Goal: Contribute content

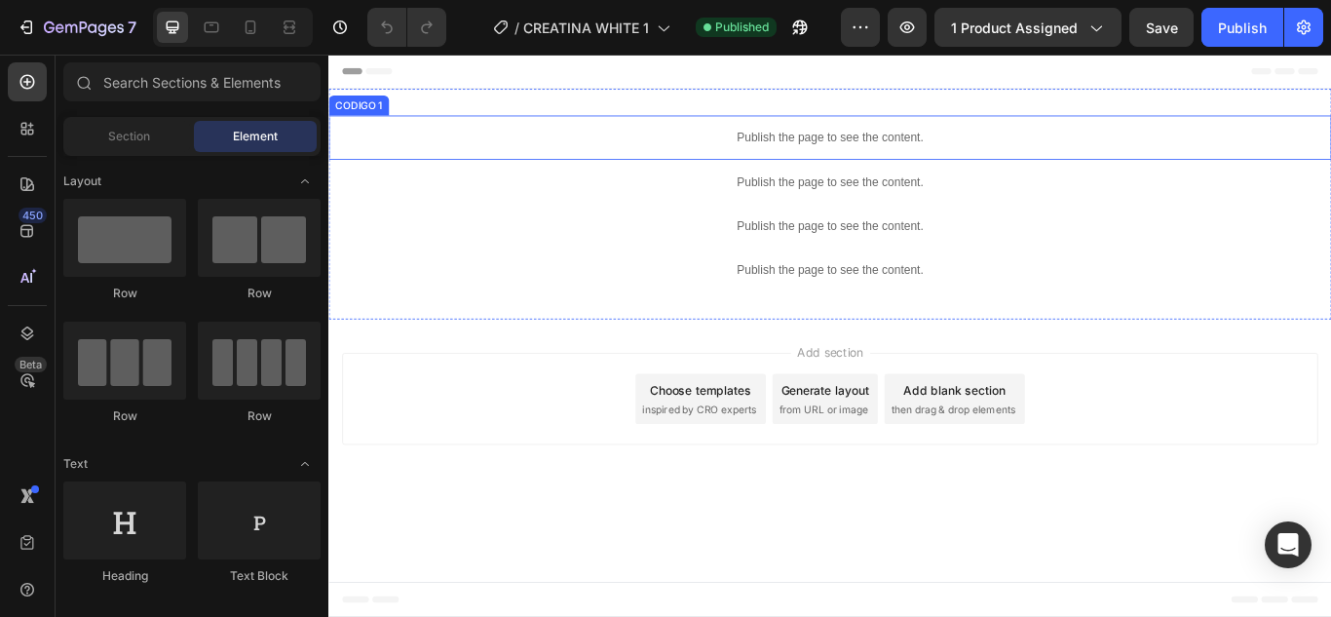
click at [762, 154] on p "Publish the page to see the content." at bounding box center [912, 151] width 1169 height 20
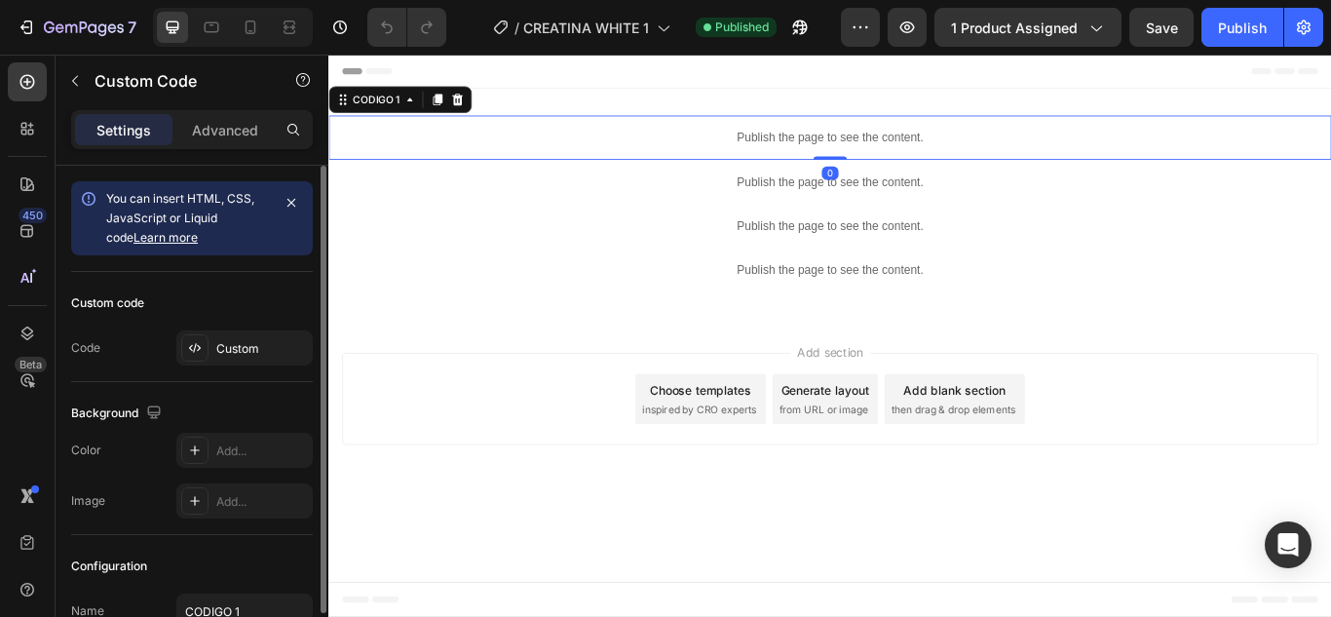
click at [230, 374] on div "Custom code Code Custom" at bounding box center [192, 327] width 242 height 110
click at [243, 337] on div "Custom" at bounding box center [244, 347] width 136 height 35
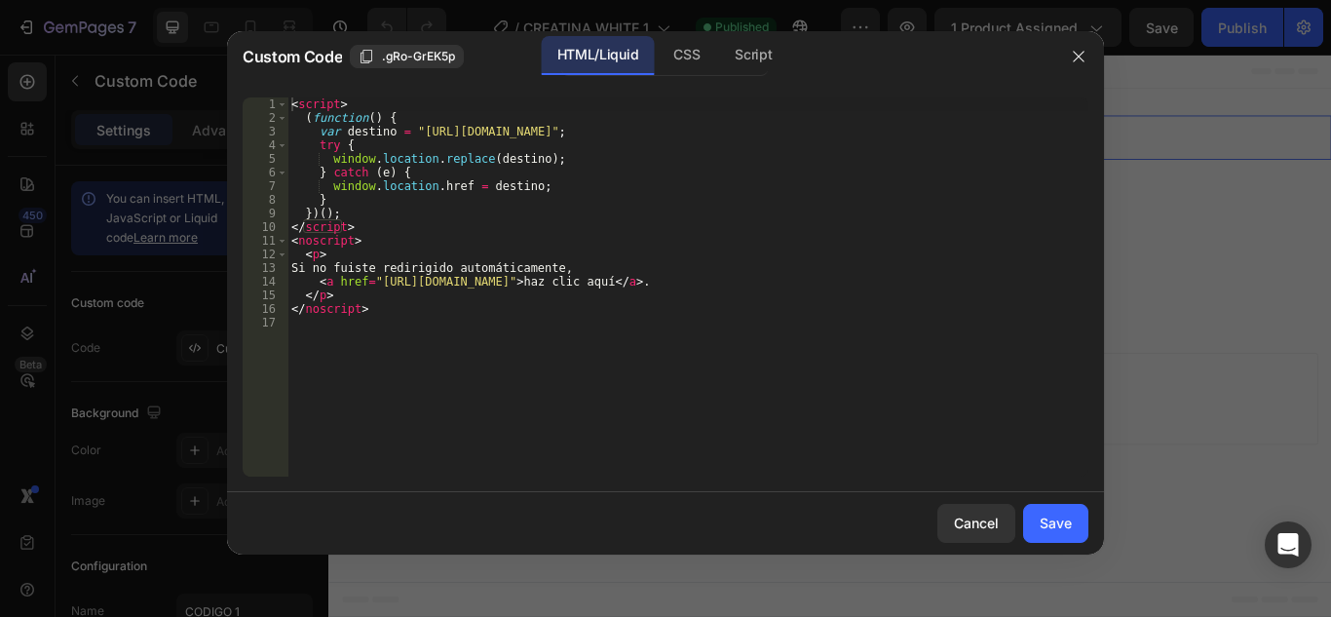
click at [554, 254] on div "< script > ( function ( ) { var destino = "[URL][DOMAIN_NAME]" ; try { window .…" at bounding box center [687, 300] width 801 height 406
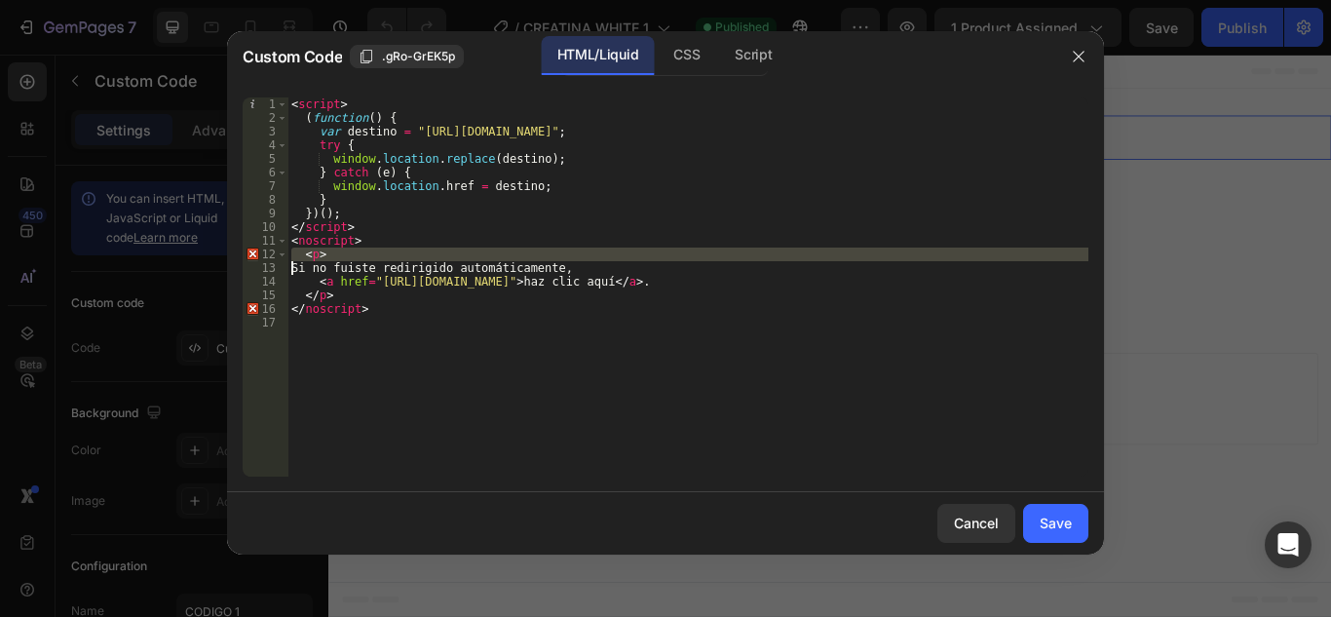
click at [554, 254] on div "< script > ( function ( ) { var destino = "[URL][DOMAIN_NAME]" ; try { window .…" at bounding box center [687, 300] width 801 height 406
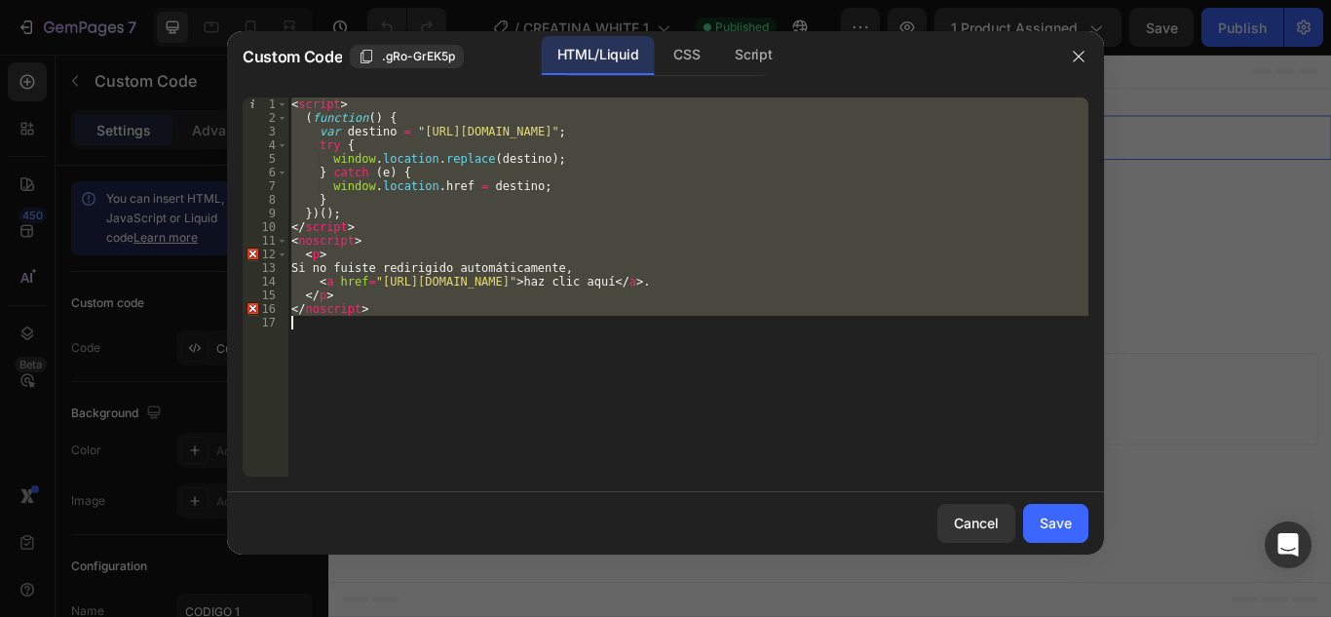
click at [554, 254] on div "< script > ( function ( ) { var destino = "[URL][DOMAIN_NAME]" ; try { window .…" at bounding box center [687, 300] width 801 height 406
type textarea "</noscript>"
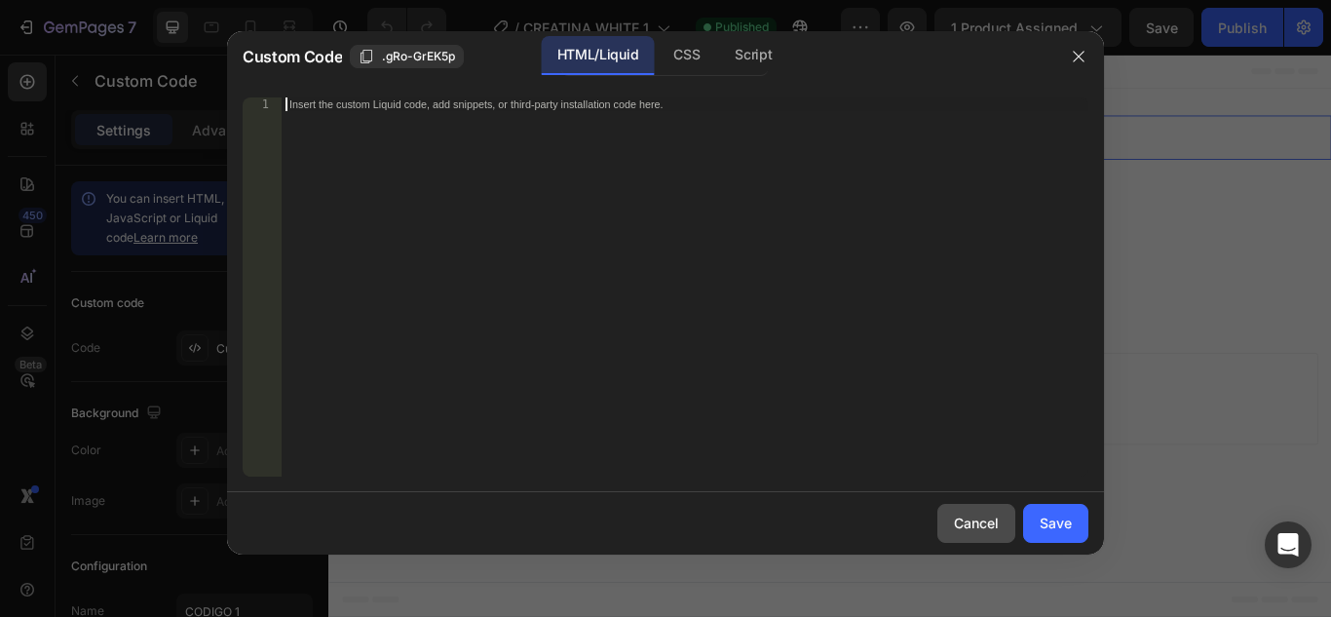
click at [1012, 515] on div "Cancel Save" at bounding box center [665, 523] width 877 height 62
click at [1053, 535] on button "Save" at bounding box center [1055, 523] width 65 height 39
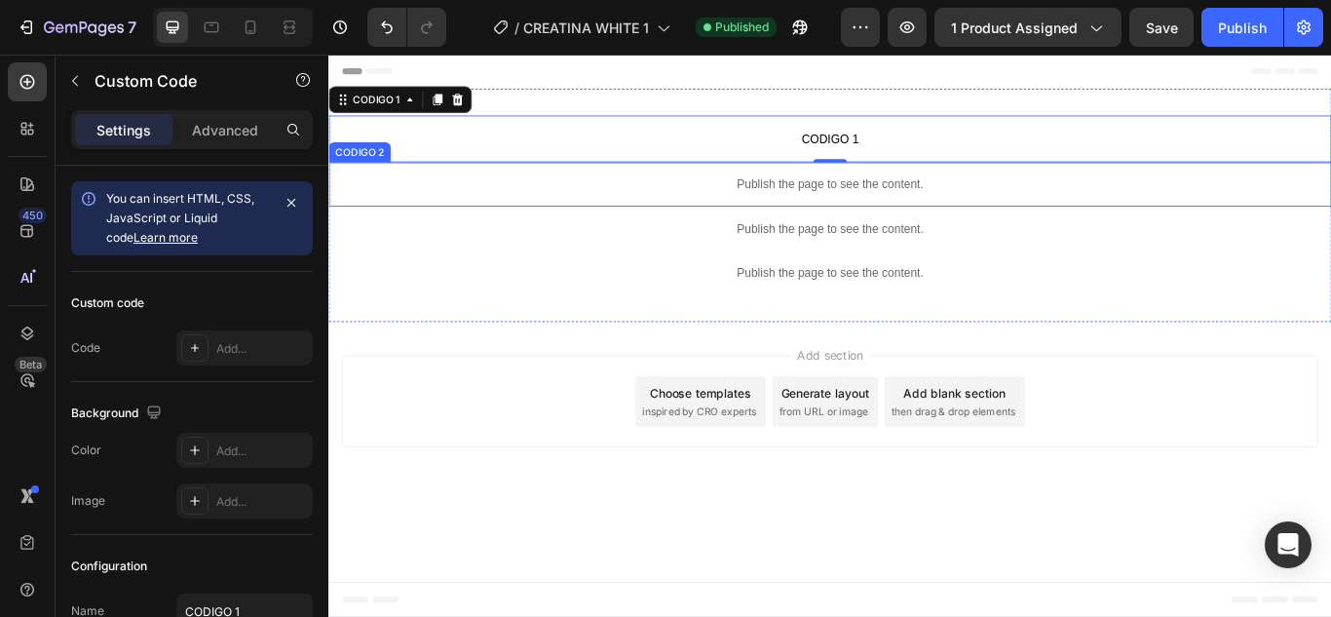
click at [1042, 209] on p "Publish the page to see the content." at bounding box center [912, 206] width 1169 height 20
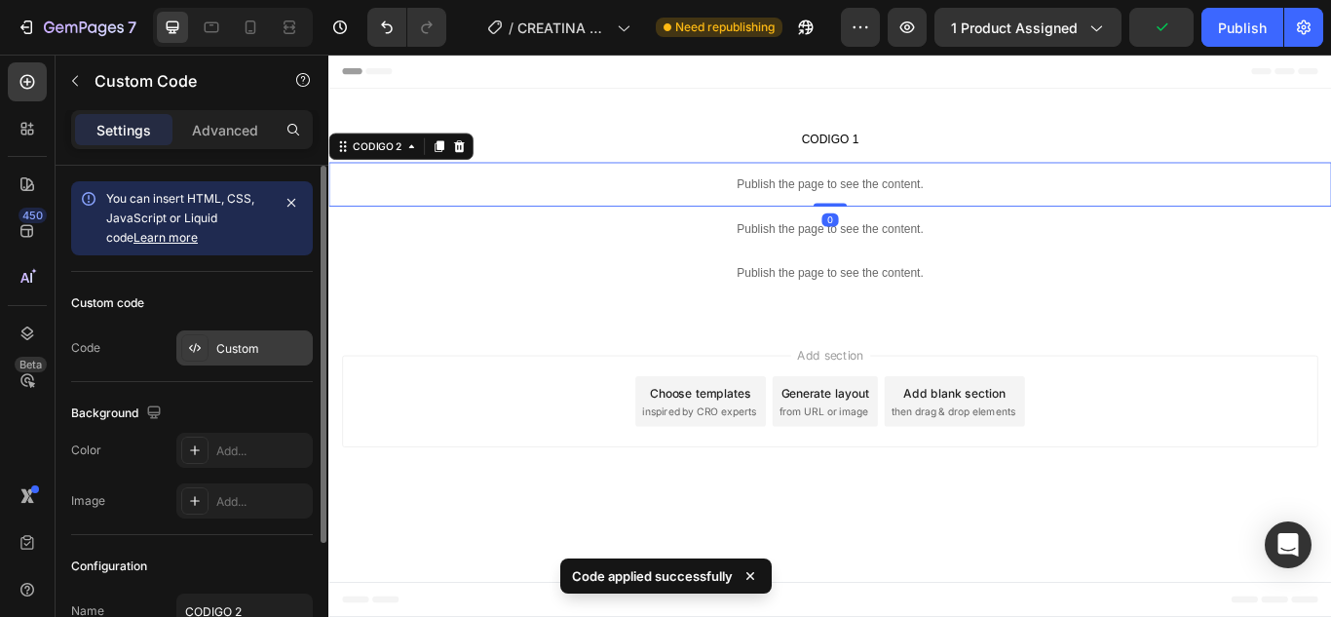
click at [259, 348] on div "Custom" at bounding box center [262, 349] width 92 height 18
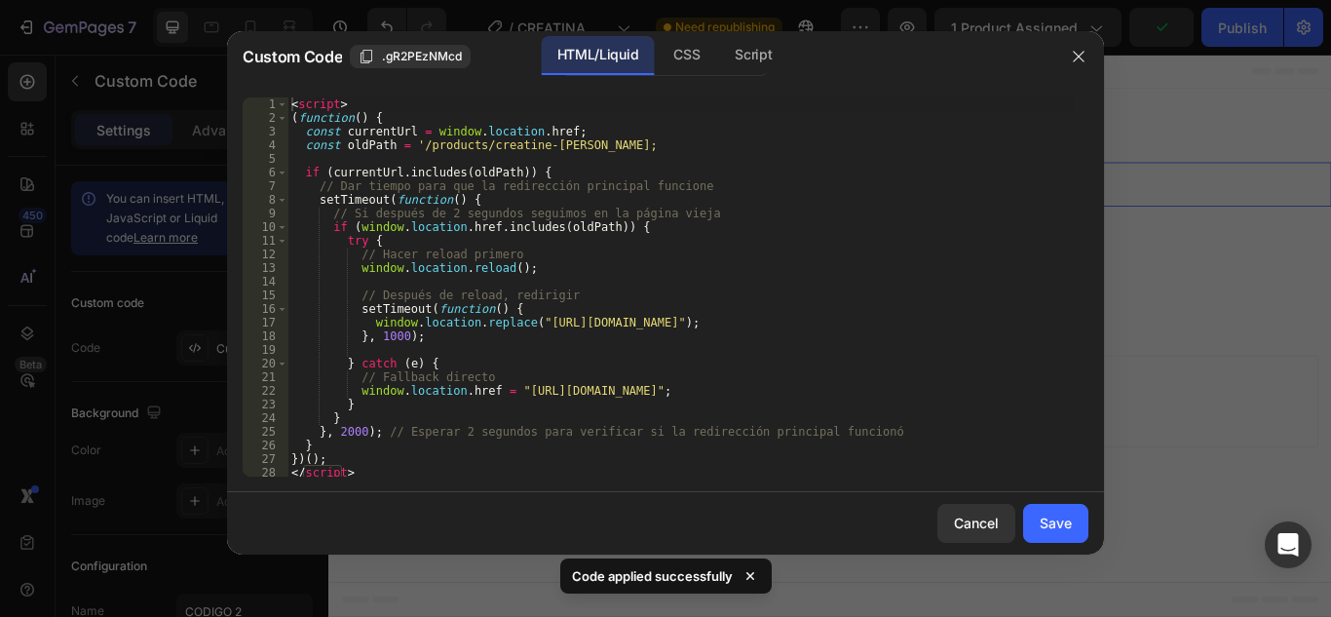
click at [400, 250] on div "< script > ( function ( ) { const currentUrl = window . location . href ; const…" at bounding box center [680, 300] width 786 height 406
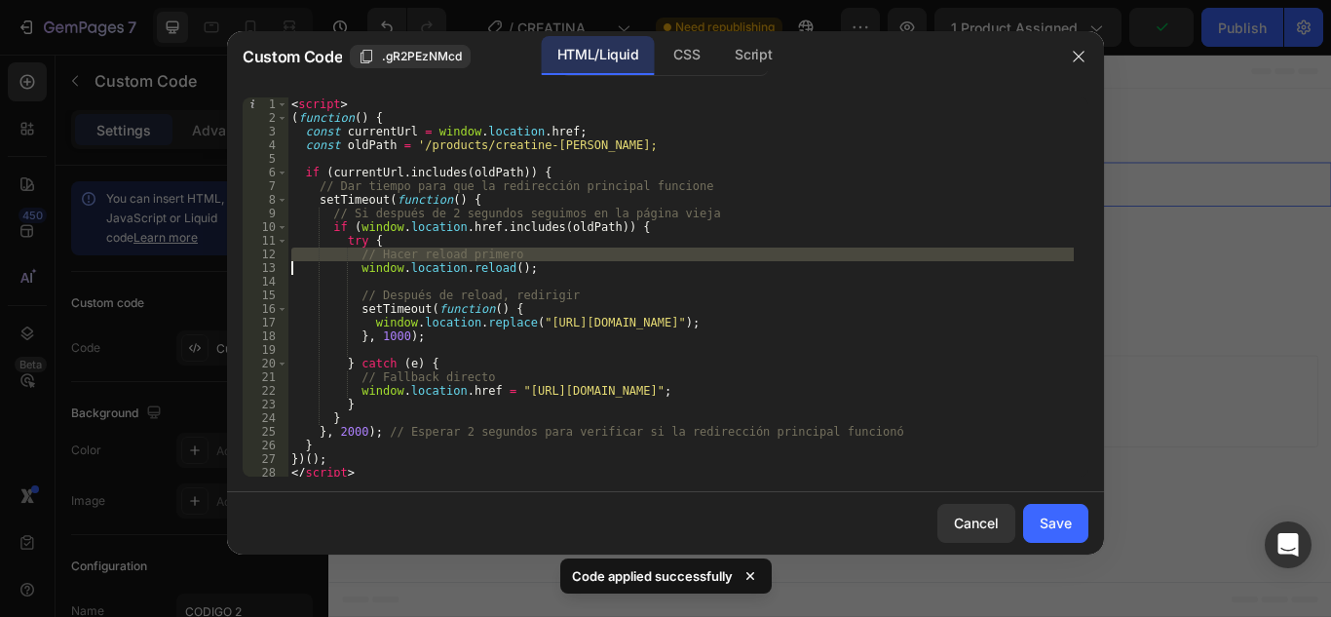
click at [400, 250] on div "< script > ( function ( ) { const currentUrl = window . location . href ; const…" at bounding box center [680, 300] width 786 height 406
type textarea "</script>"
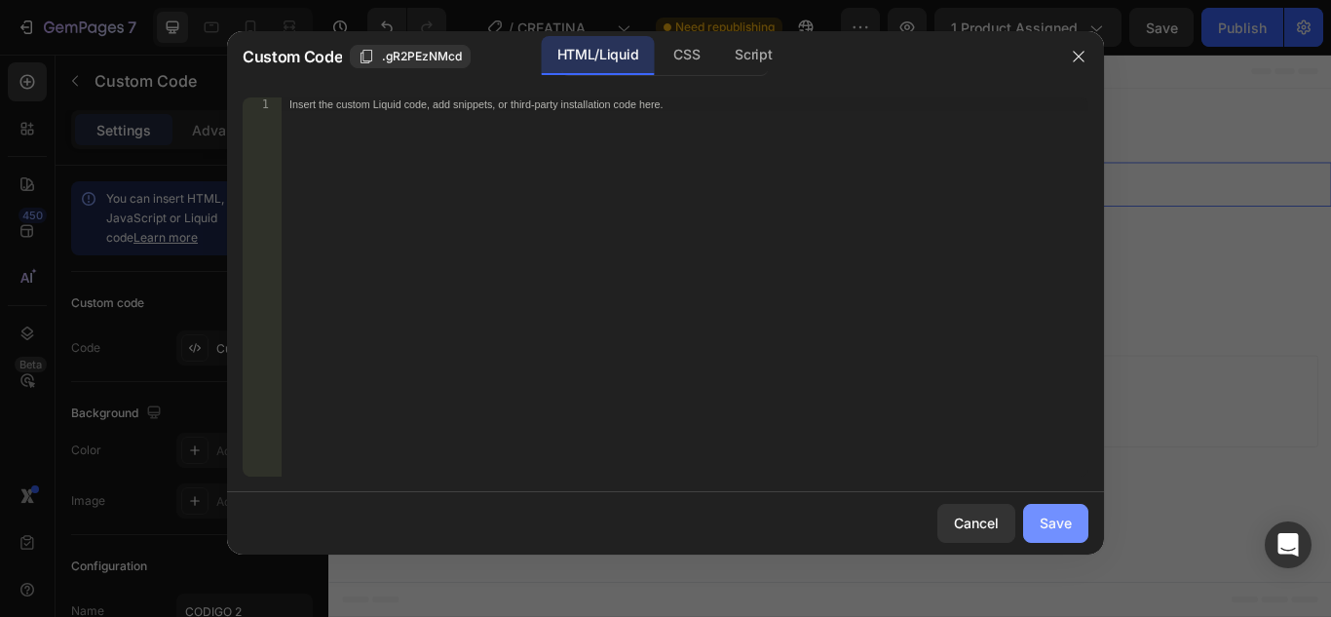
click at [1035, 515] on button "Save" at bounding box center [1055, 523] width 65 height 39
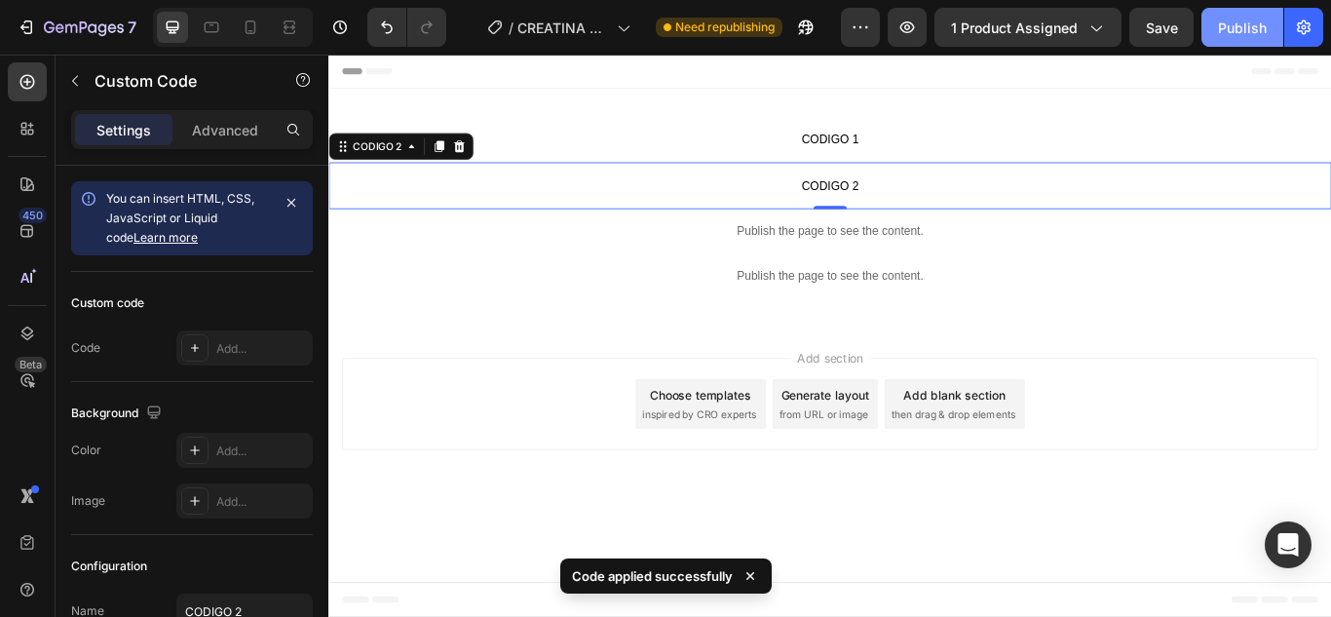
click at [1266, 39] on button "Publish" at bounding box center [1242, 27] width 82 height 39
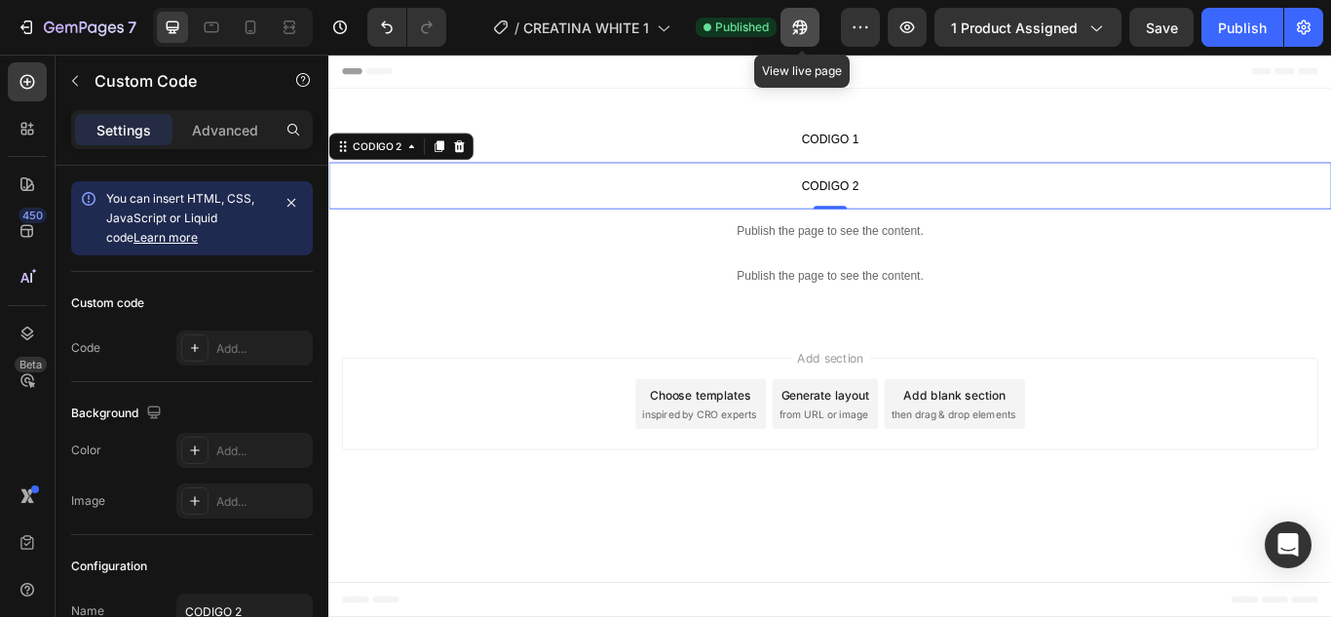
click at [796, 24] on icon "button" at bounding box center [799, 27] width 19 height 19
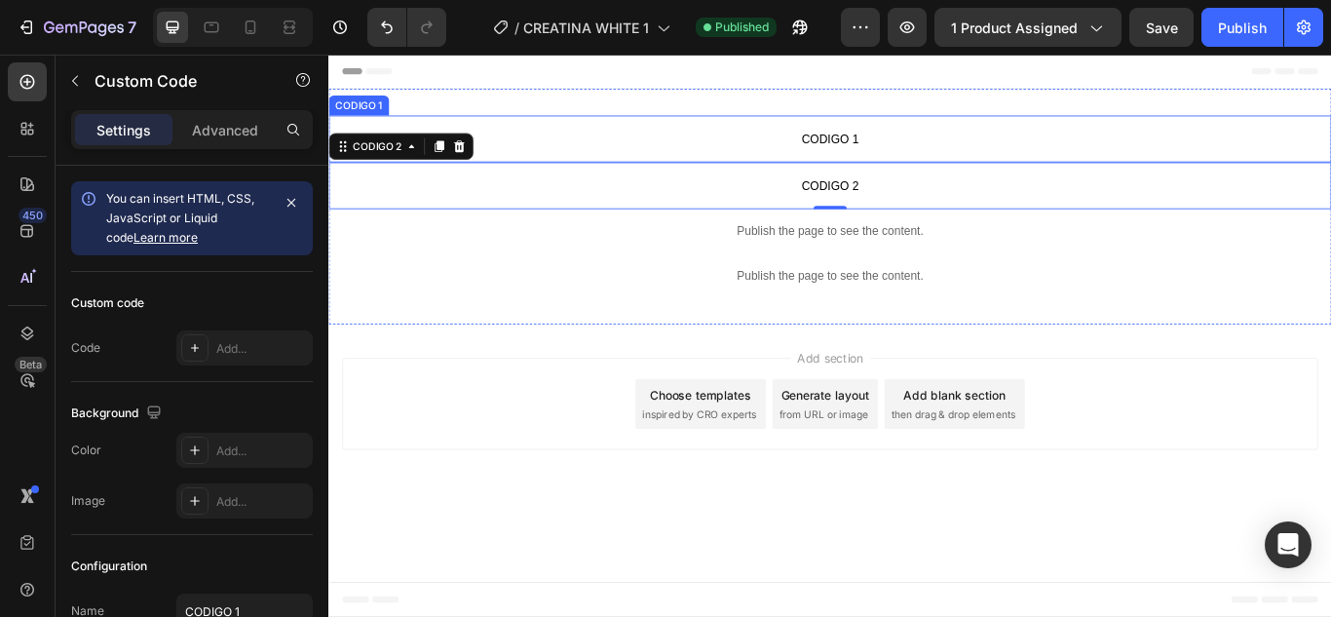
click at [1108, 154] on span "CODIGO 1" at bounding box center [912, 152] width 1169 height 23
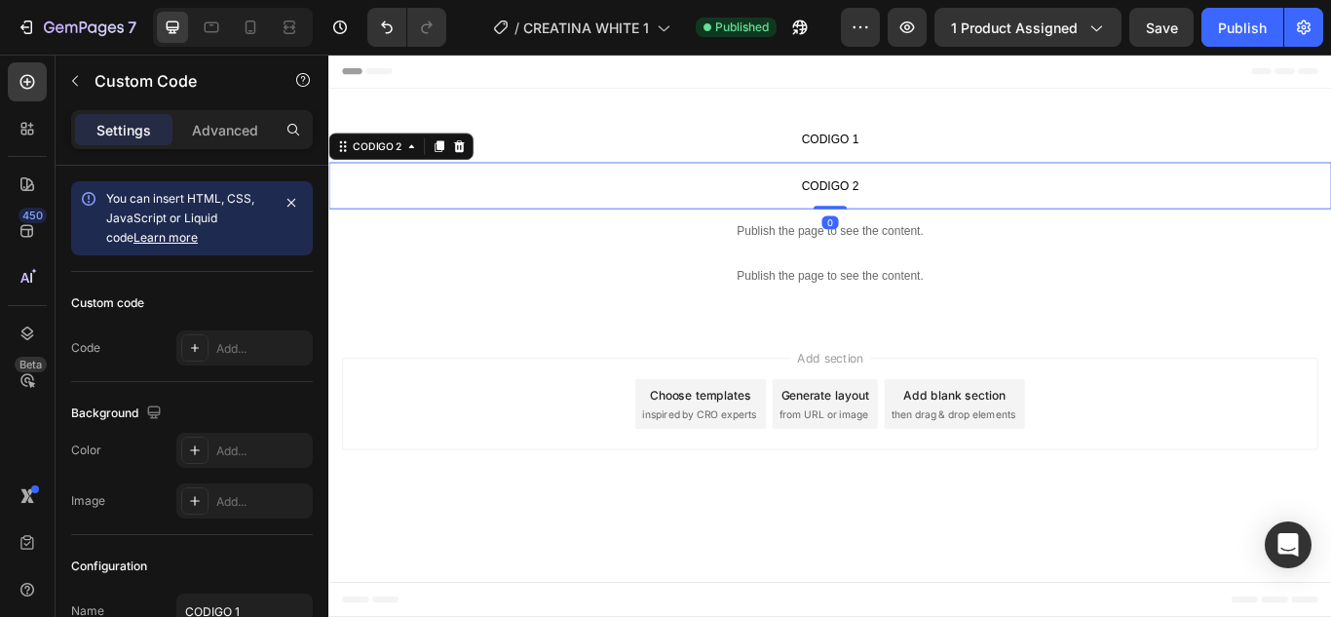
click at [1040, 214] on span "CODIGO 2" at bounding box center [912, 207] width 1169 height 23
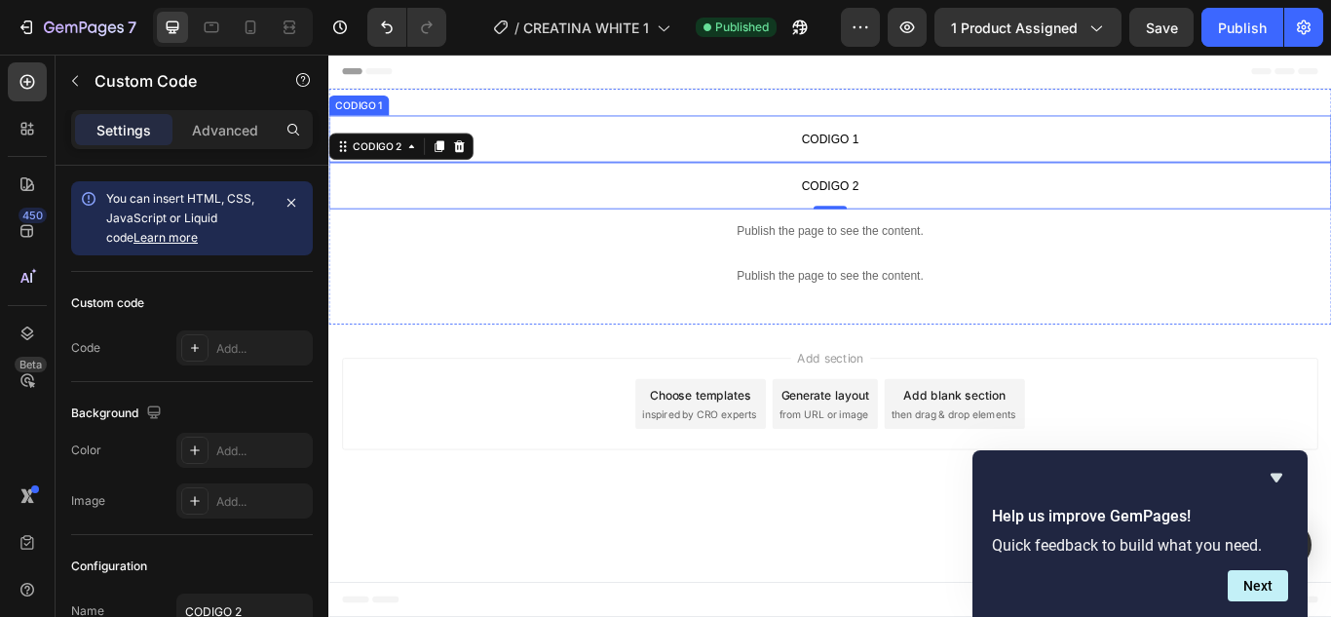
click at [880, 161] on span "CODIGO 1" at bounding box center [912, 152] width 1169 height 23
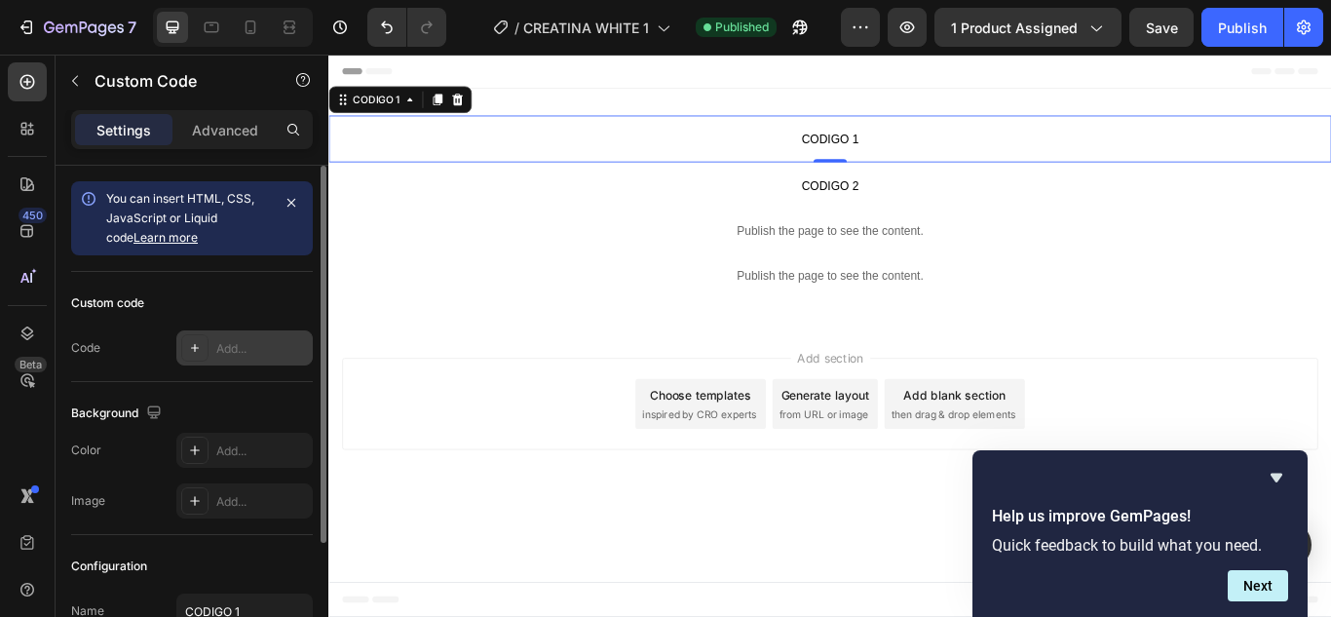
click at [257, 352] on div "Add..." at bounding box center [262, 349] width 92 height 18
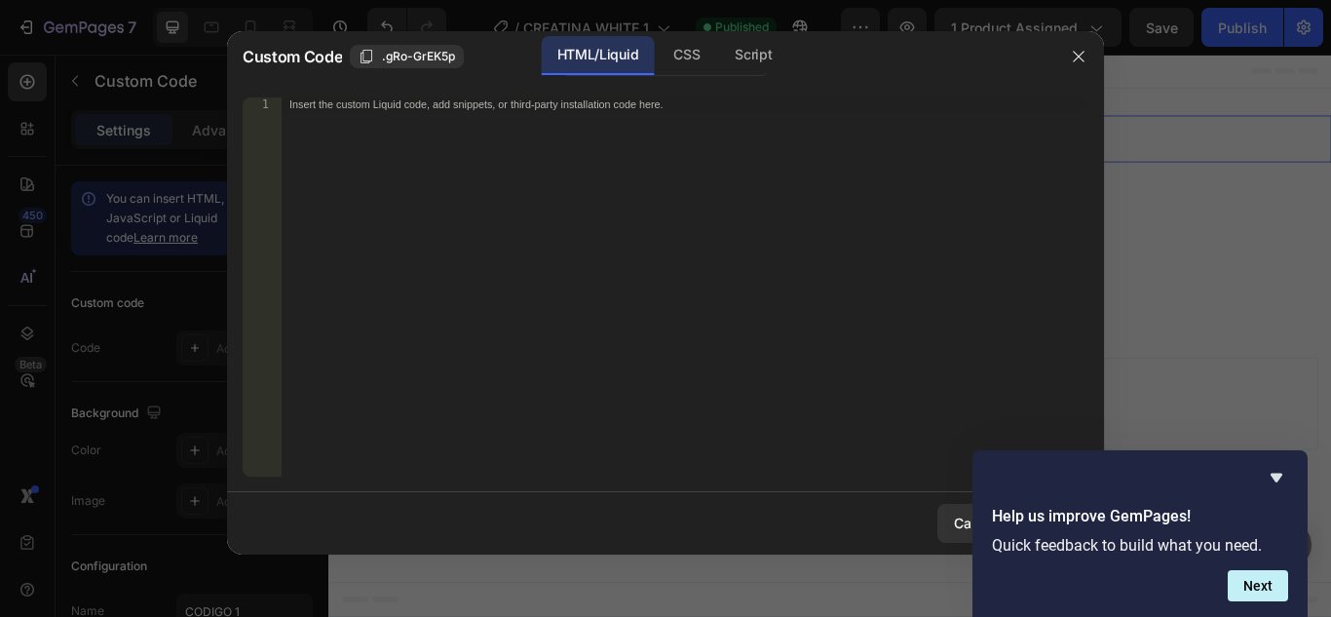
click at [500, 121] on div "Insert the custom Liquid code, add snippets, or third-party installation code h…" at bounding box center [685, 300] width 807 height 406
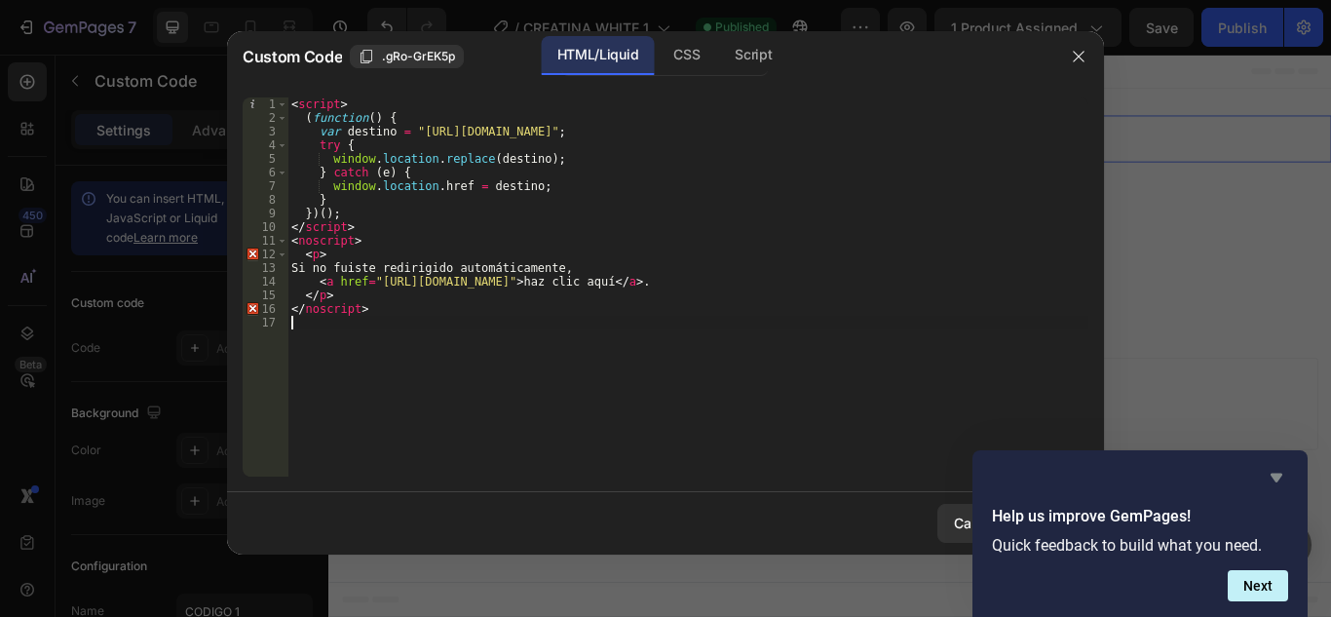
click at [1274, 471] on icon "Hide survey" at bounding box center [1276, 477] width 23 height 23
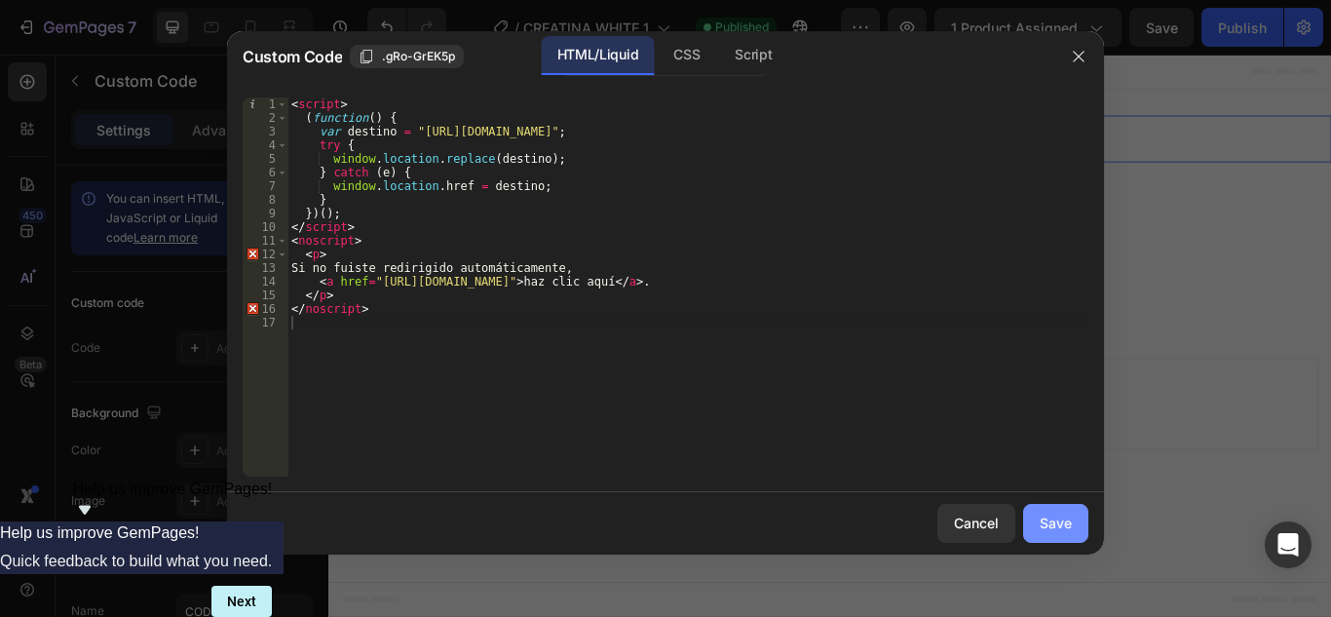
click at [1050, 529] on div "Save" at bounding box center [1056, 523] width 32 height 20
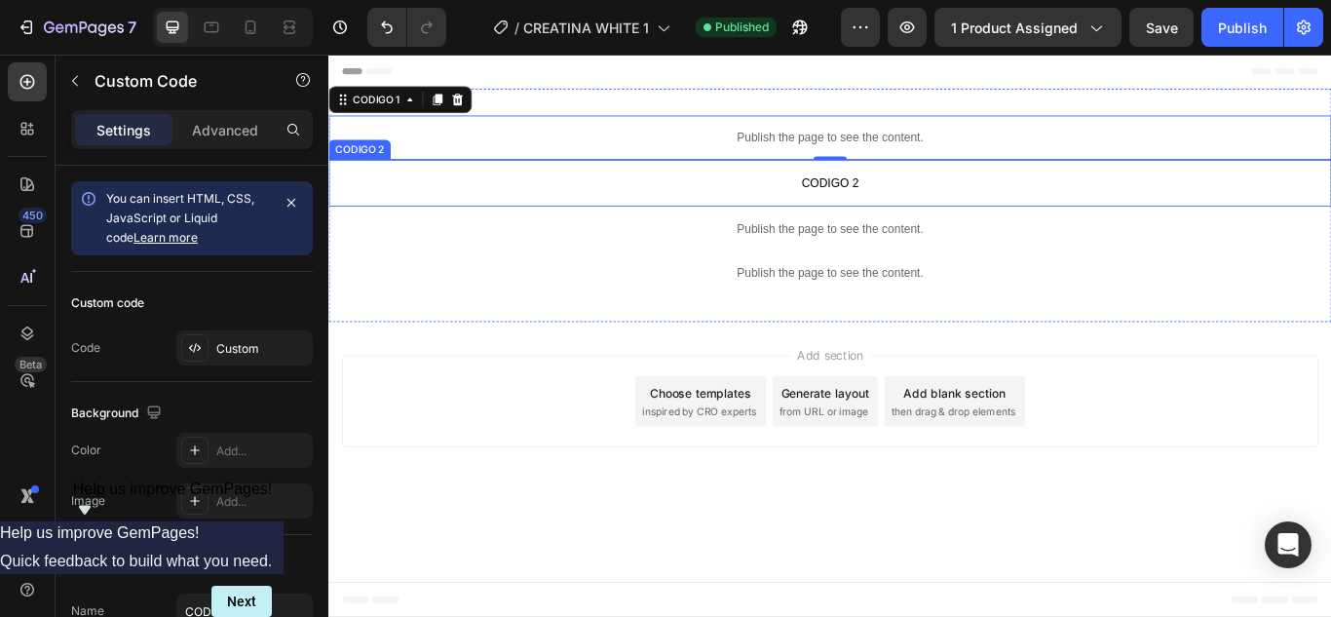
click at [823, 202] on span "CODIGO 2" at bounding box center [912, 204] width 1169 height 23
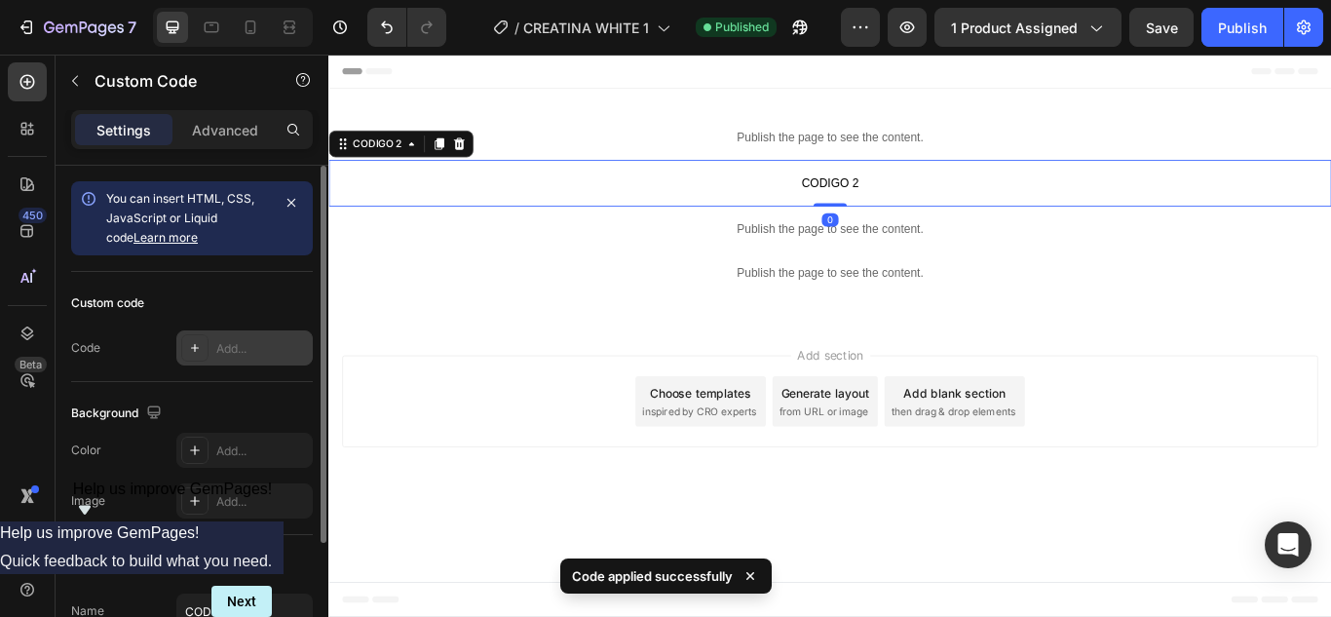
click at [233, 350] on div "Add..." at bounding box center [262, 349] width 92 height 18
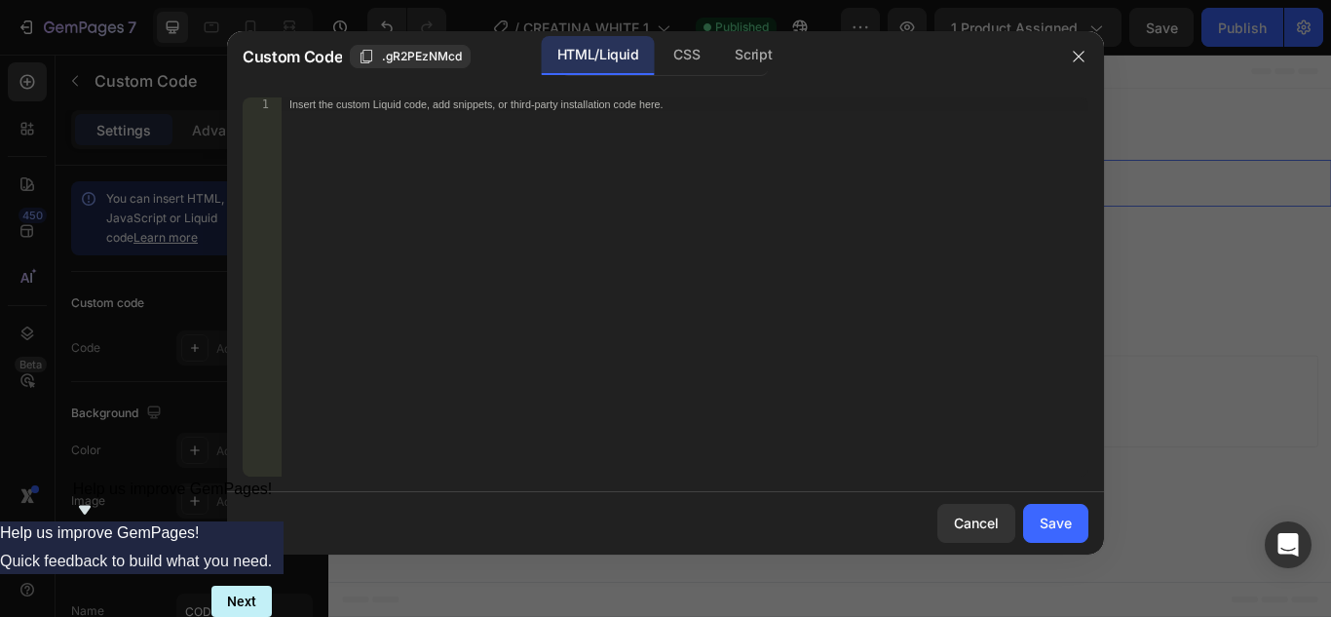
click at [518, 115] on div "Insert the custom Liquid code, add snippets, or third-party installation code h…" at bounding box center [685, 300] width 807 height 406
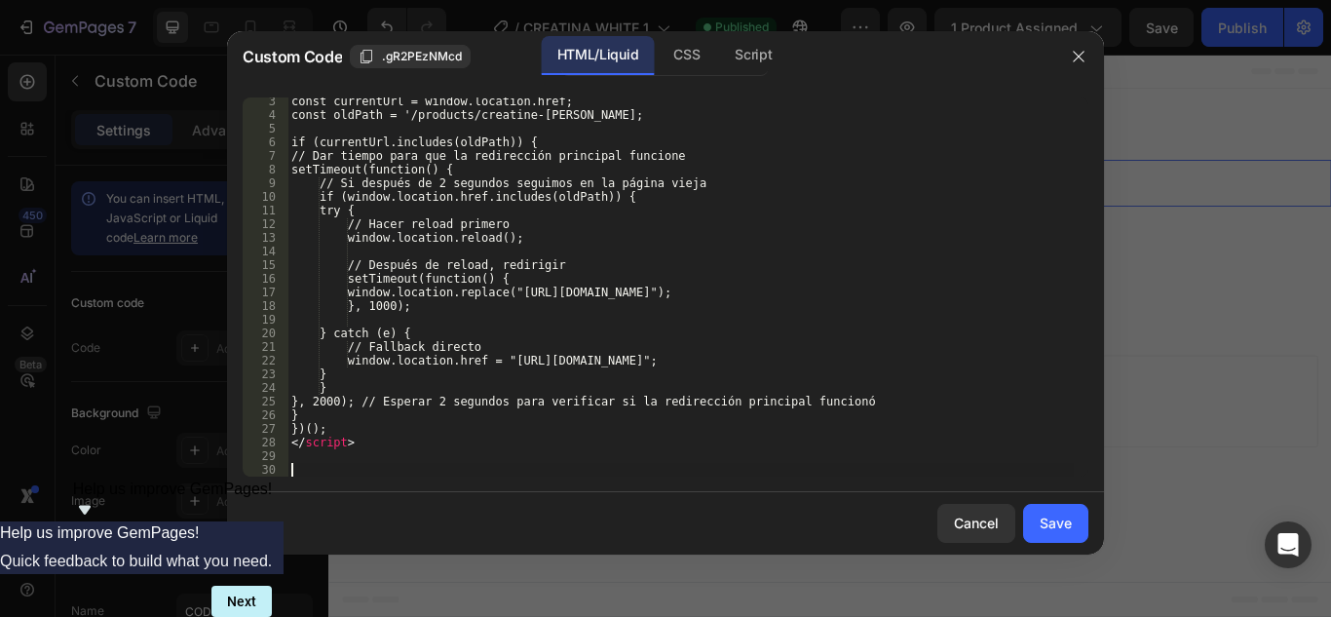
scroll to position [30, 0]
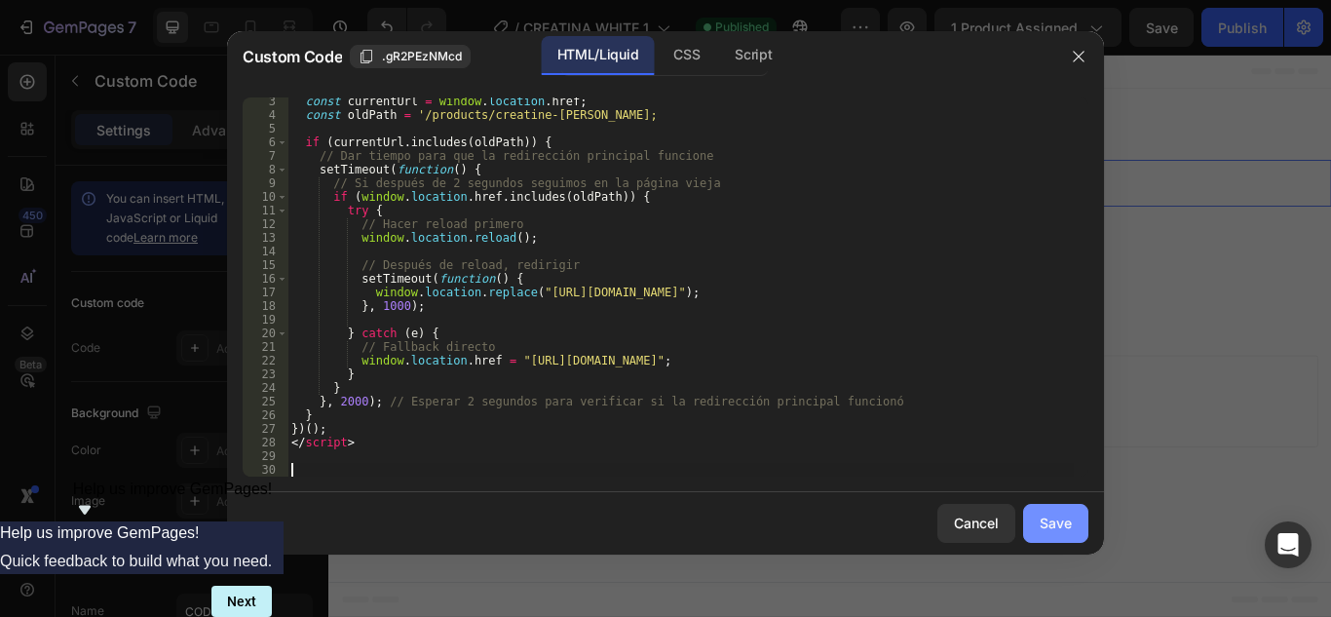
click at [1042, 523] on div "Save" at bounding box center [1056, 523] width 32 height 20
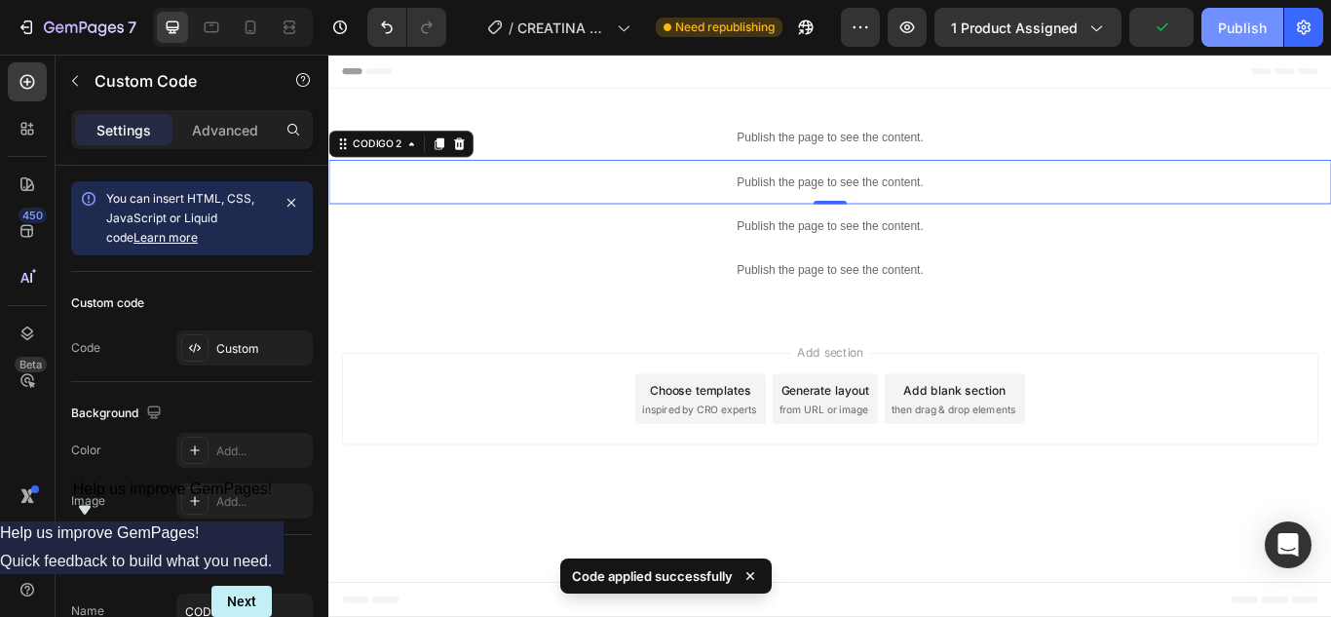
click at [1261, 35] on div "Publish" at bounding box center [1242, 28] width 49 height 20
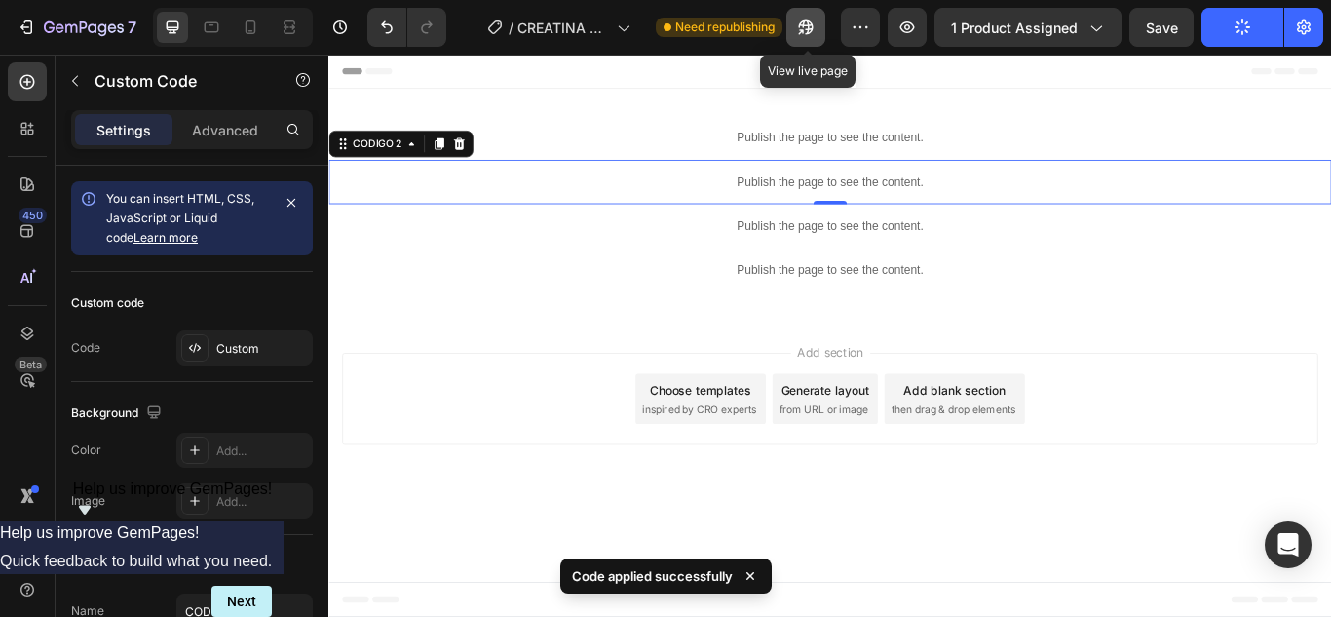
click at [792, 16] on button "button" at bounding box center [805, 27] width 39 height 39
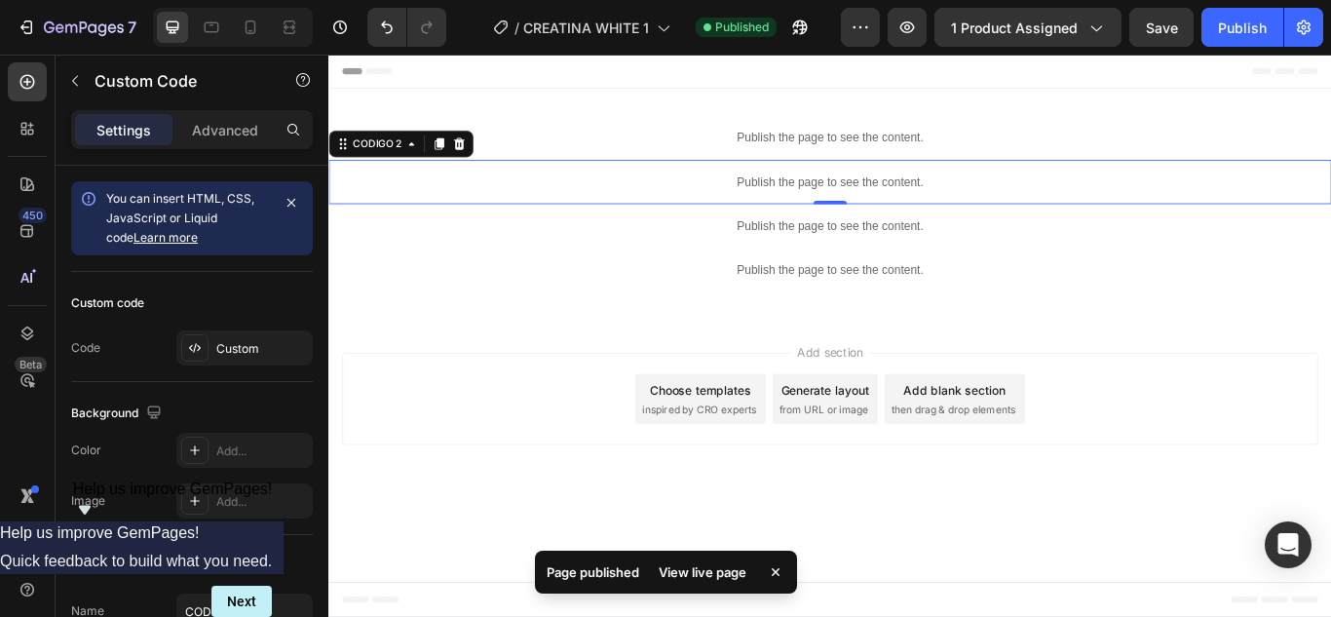
click at [805, 47] on div "7 Version history / CREATINA [PERSON_NAME] 1 Published Preview 1 product assign…" at bounding box center [665, 28] width 1331 height 56
click at [799, 19] on icon "button" at bounding box center [799, 27] width 19 height 19
